Goal: Information Seeking & Learning: Learn about a topic

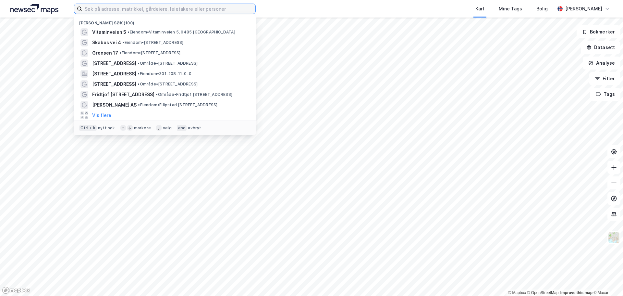
click at [159, 8] on input at bounding box center [168, 9] width 173 height 10
type input "hjort"
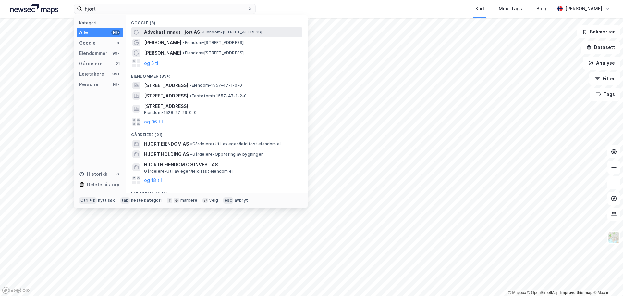
click at [154, 31] on span "Advokatfirmaet Hjort AS" at bounding box center [172, 32] width 56 height 8
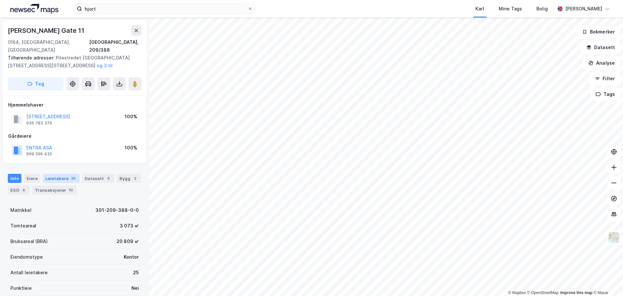
click at [54, 174] on div "Leietakere 25" at bounding box center [61, 178] width 37 height 9
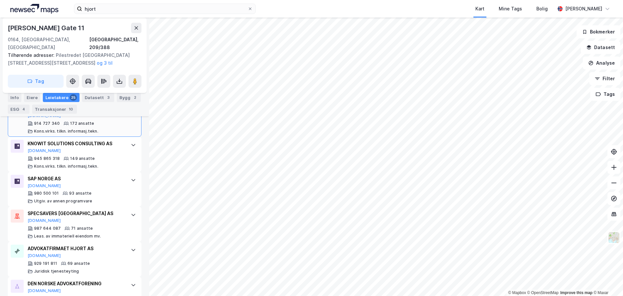
scroll to position [284, 0]
